Goal: Book appointment/travel/reservation

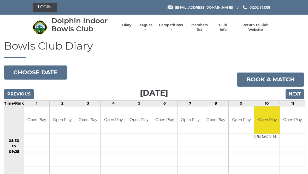
click at [298, 96] on input "Next" at bounding box center [295, 94] width 19 height 10
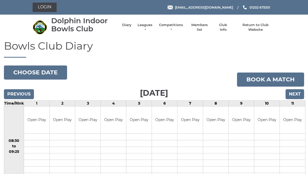
click at [297, 96] on input "Next" at bounding box center [295, 94] width 19 height 10
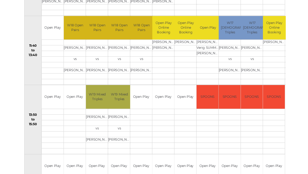
scroll to position [263, 0]
